Goal: Find specific page/section: Find specific page/section

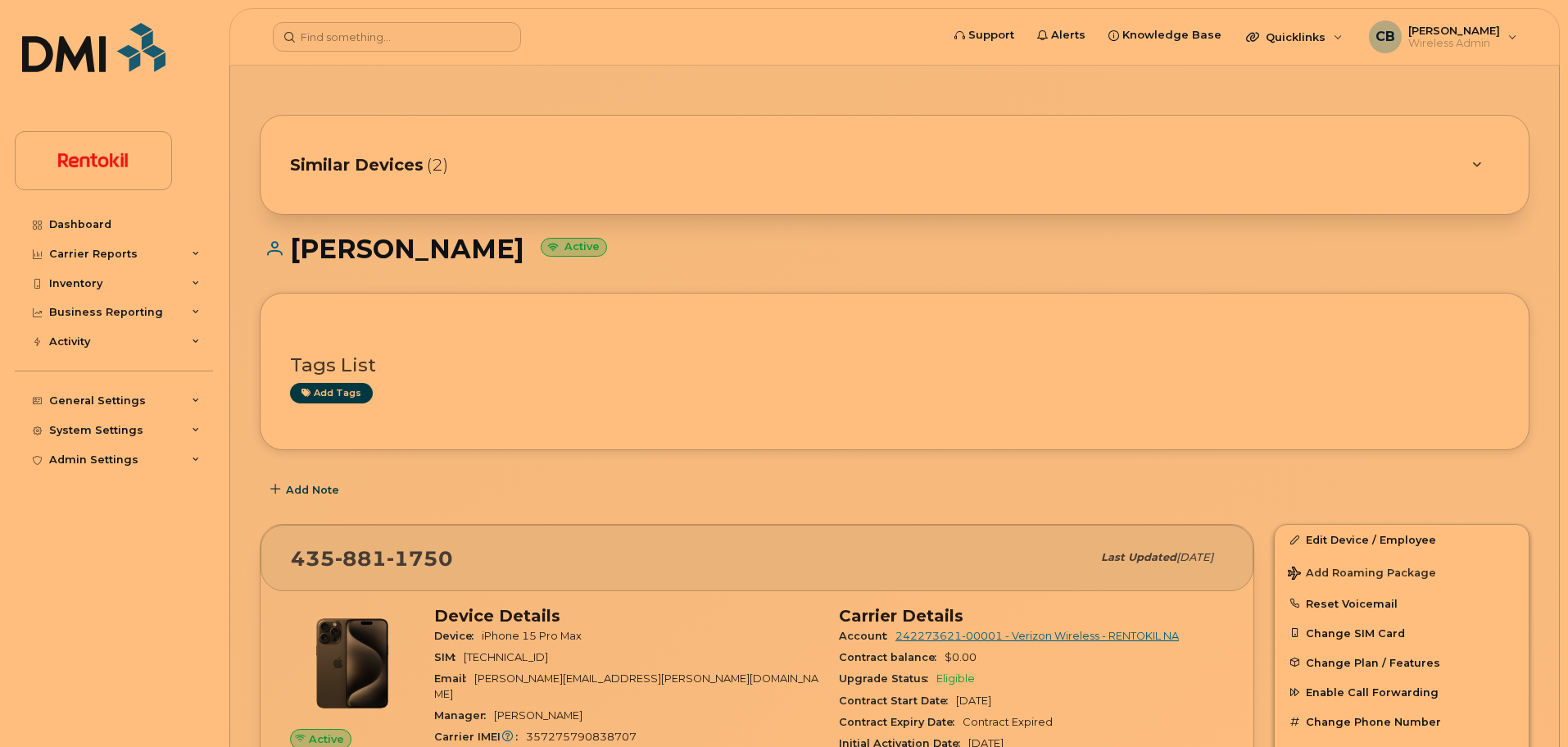
scroll to position [359, 0]
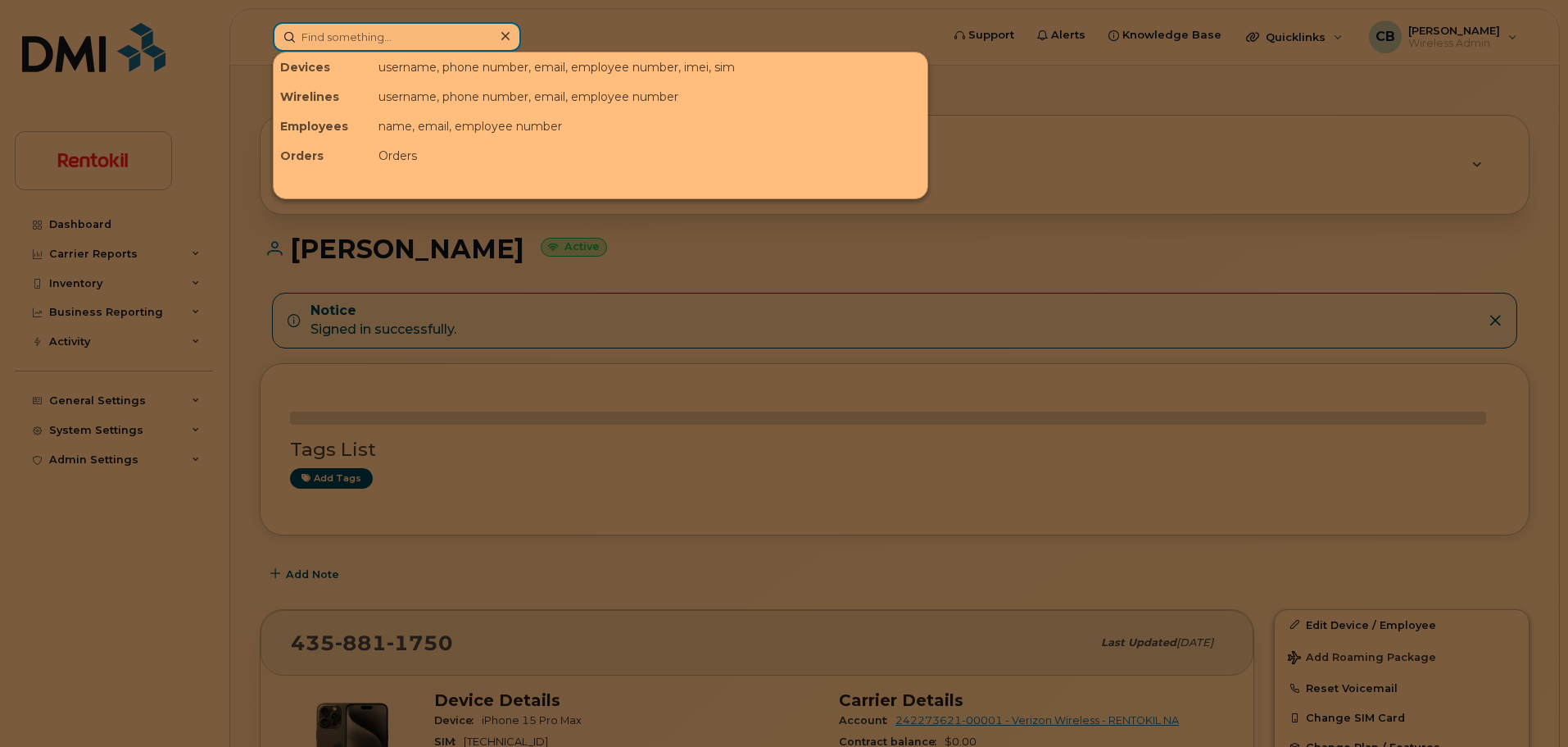
click at [413, 37] on input at bounding box center [396, 36] width 248 height 29
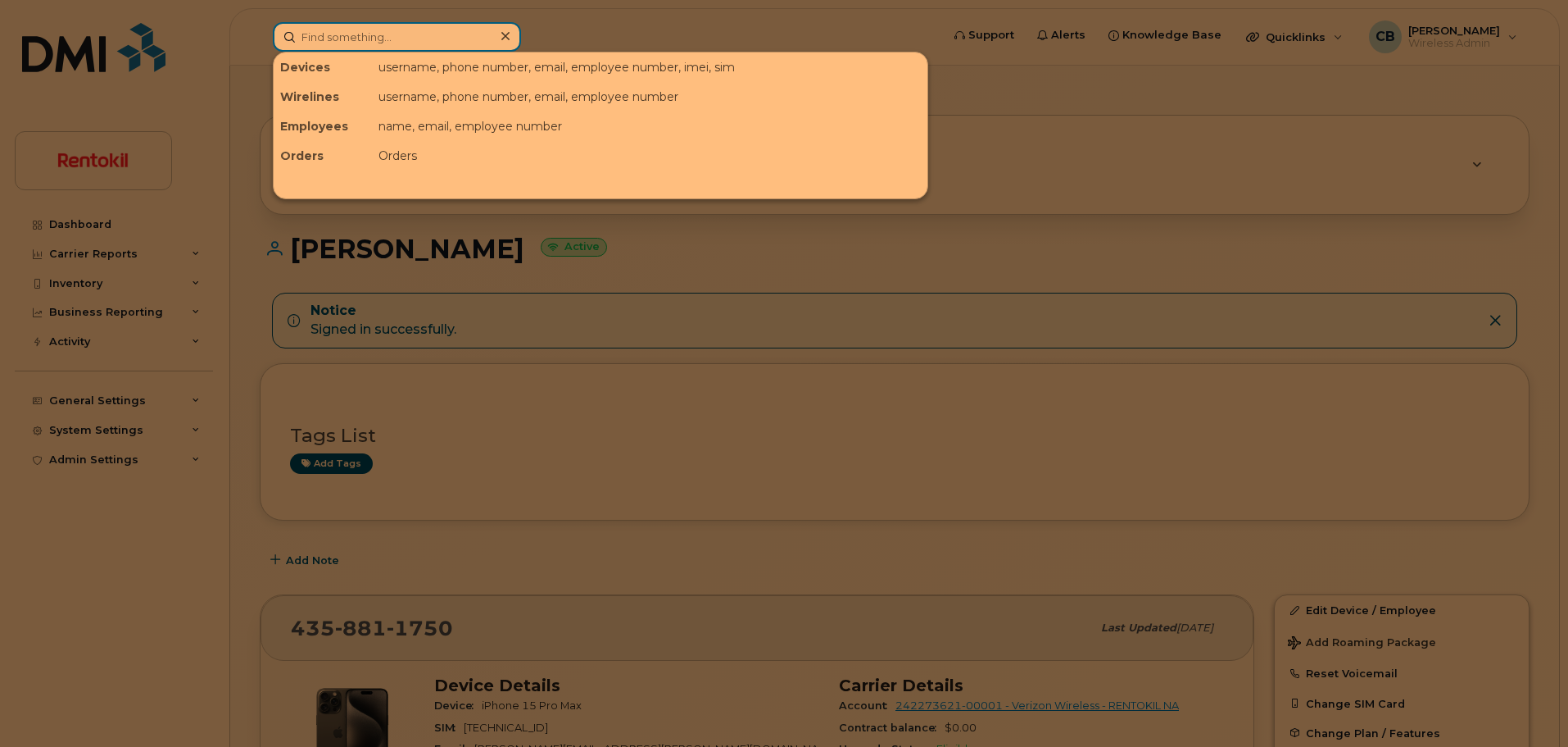
paste input "954.709.6505"
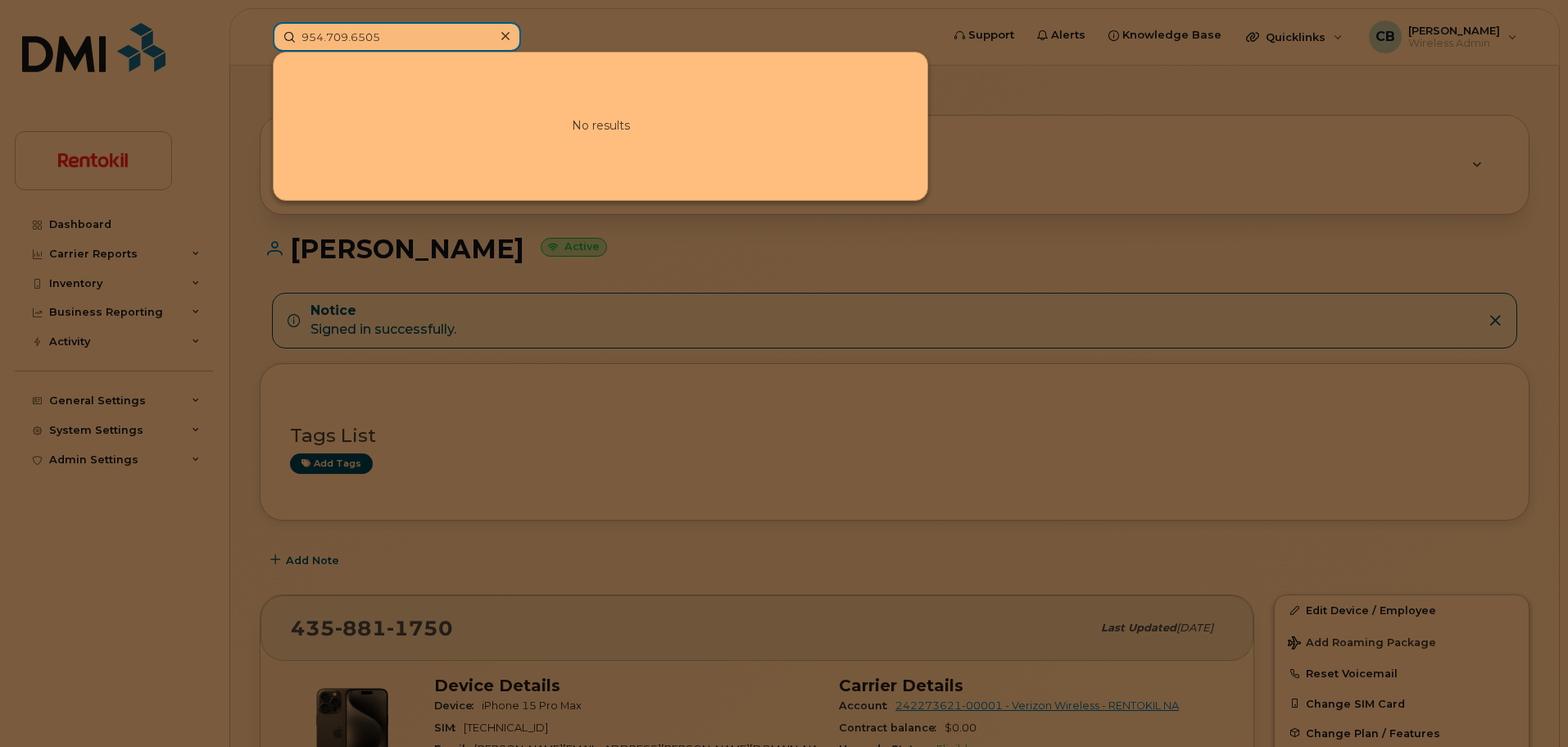
type input "954.709.6505"
click at [501, 39] on icon at bounding box center [505, 35] width 8 height 8
